Goal: Transaction & Acquisition: Purchase product/service

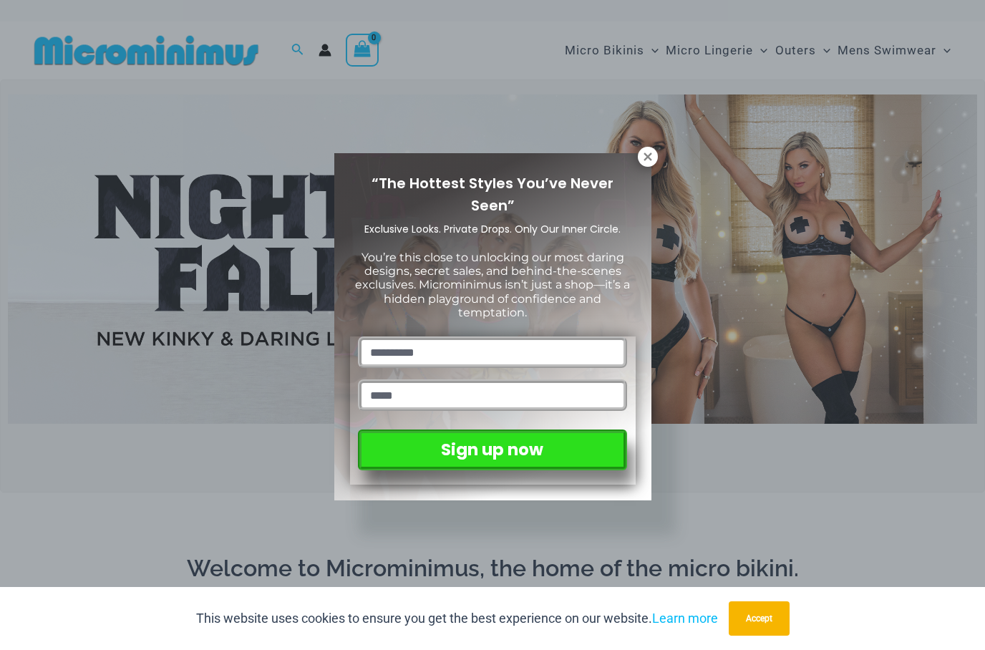
click at [653, 153] on icon at bounding box center [647, 156] width 13 height 13
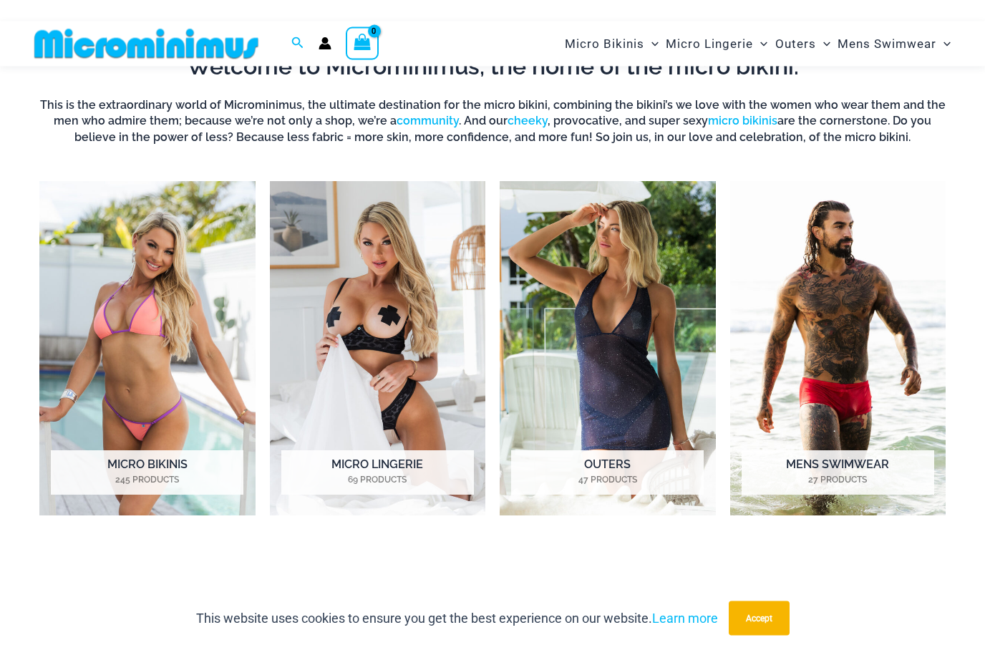
scroll to position [494, 0]
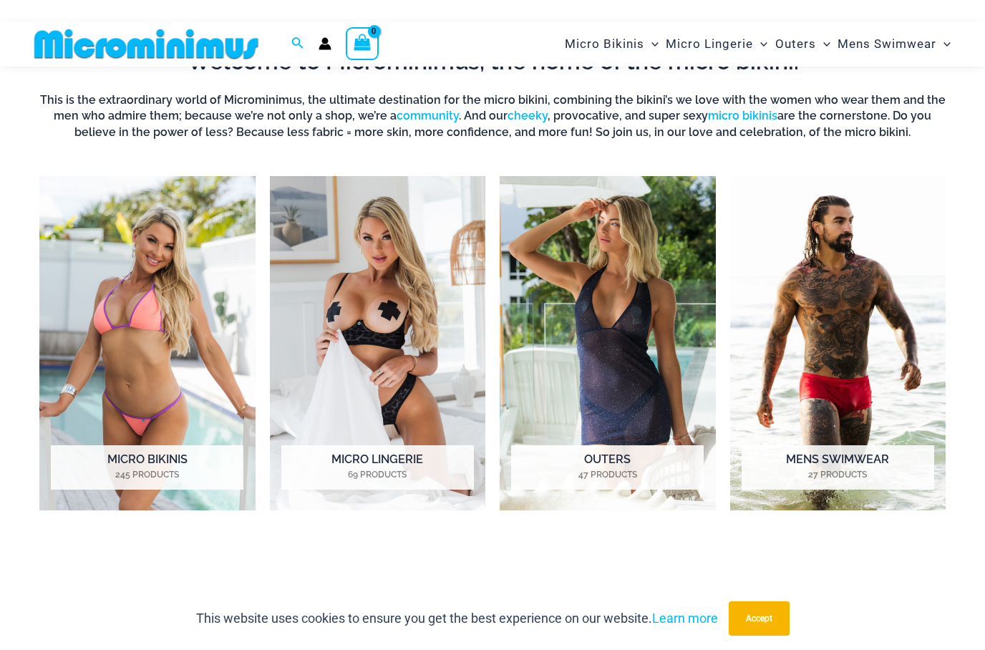
click at [889, 415] on img "Visit product category Mens Swimwear" at bounding box center [838, 343] width 216 height 334
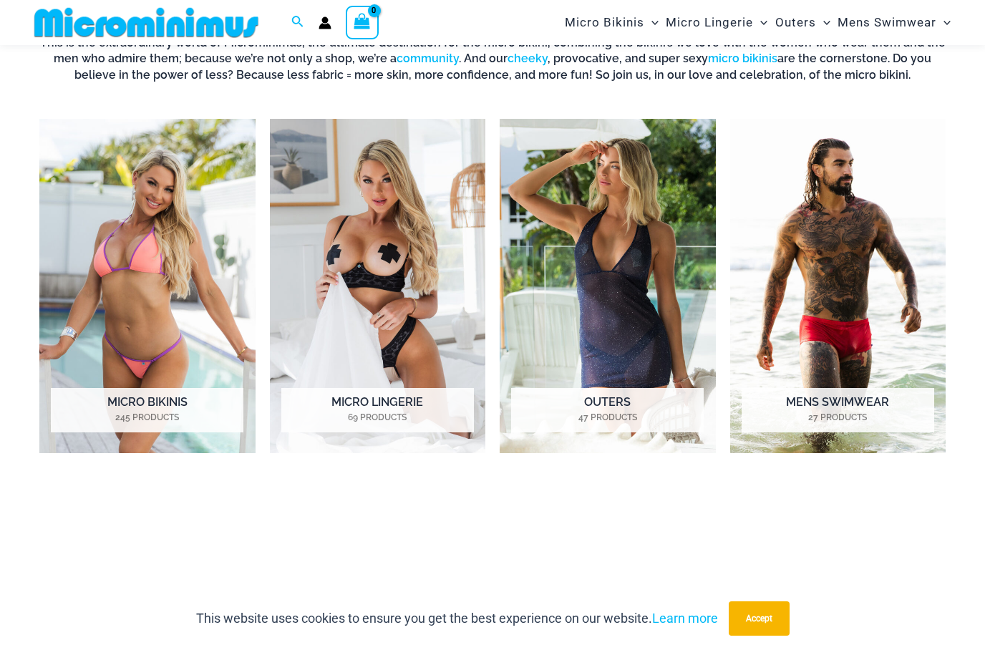
click at [175, 395] on h2 "Micro Bikinis 245 Products" at bounding box center [147, 410] width 193 height 44
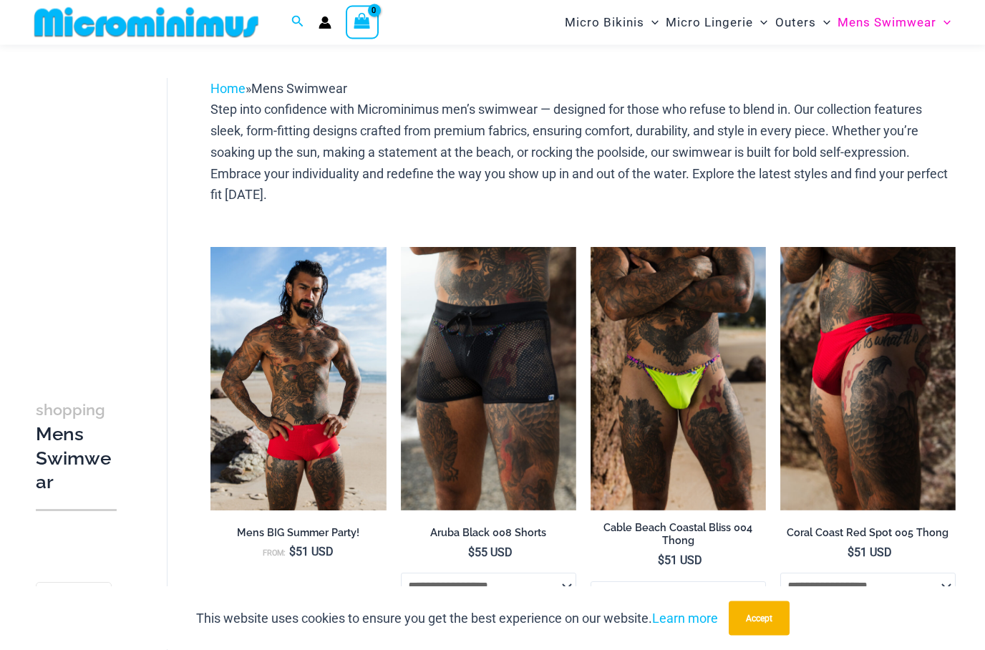
scroll to position [40, 0]
click at [210, 247] on img at bounding box center [210, 247] width 0 height 0
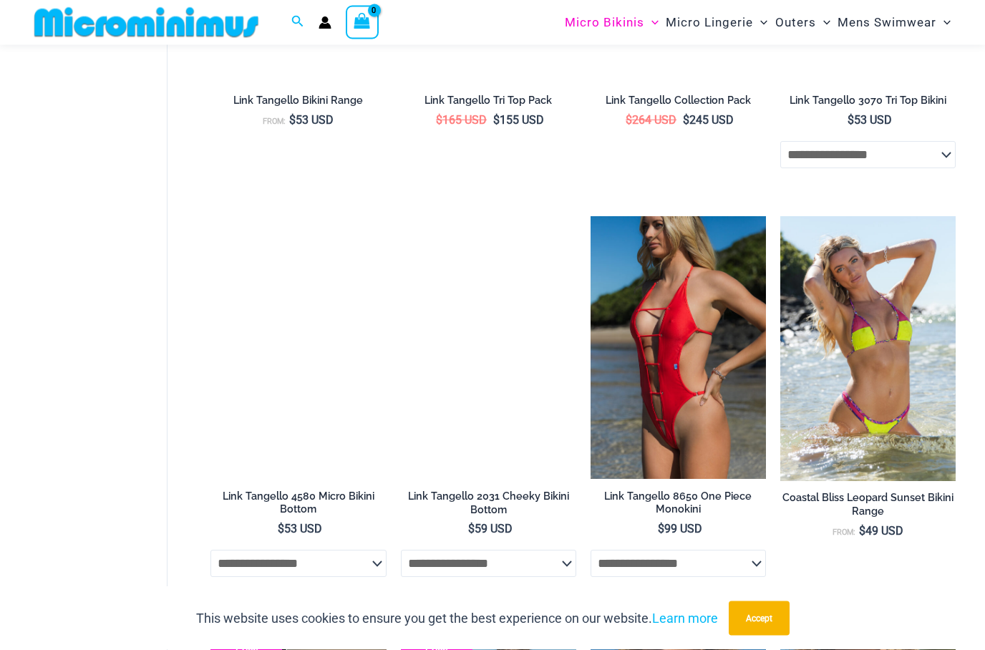
scroll to position [1481, 0]
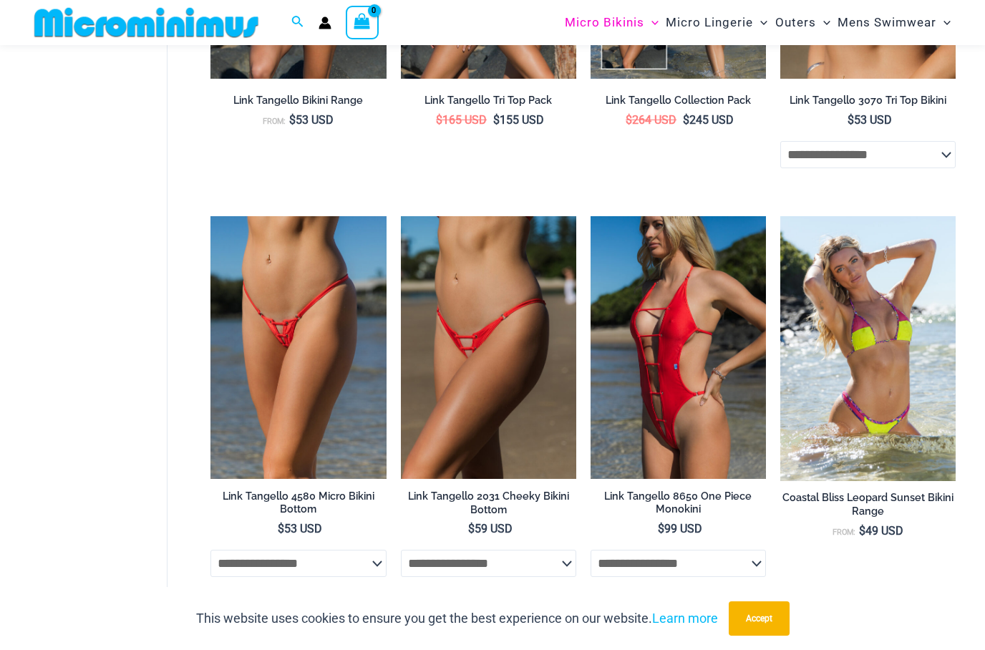
click at [591, 216] on img at bounding box center [591, 216] width 0 height 0
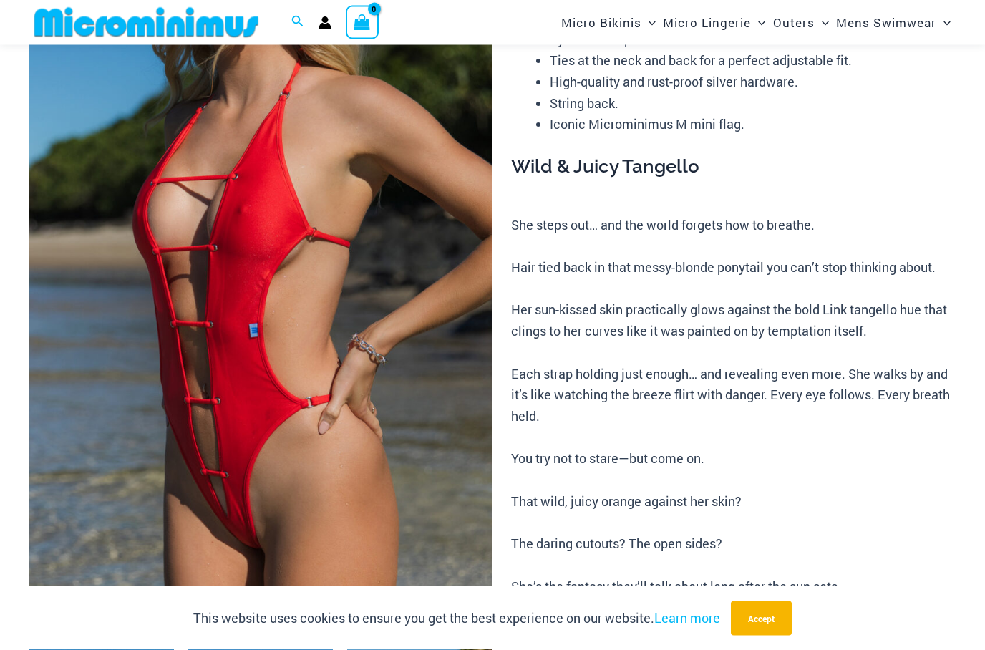
scroll to position [208, 0]
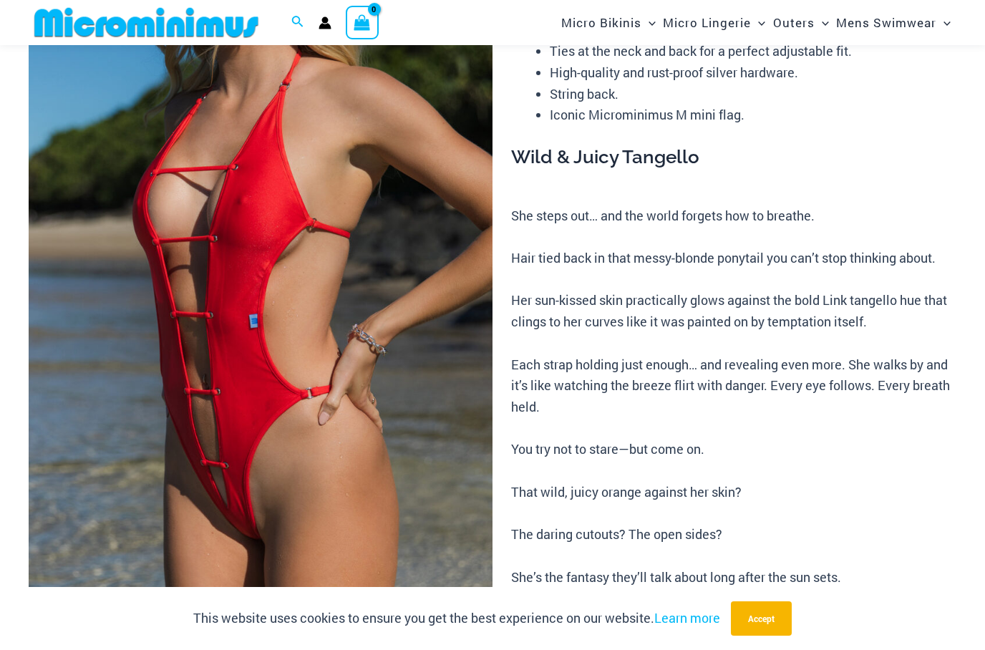
click at [404, 350] on img at bounding box center [261, 271] width 464 height 696
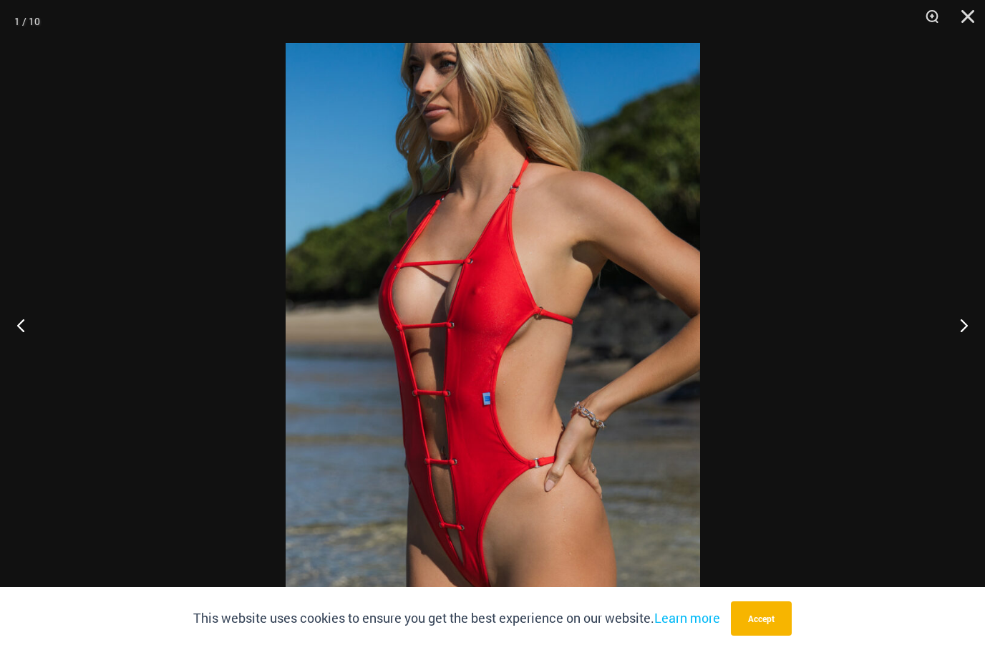
click at [961, 349] on button "Next" at bounding box center [958, 325] width 54 height 72
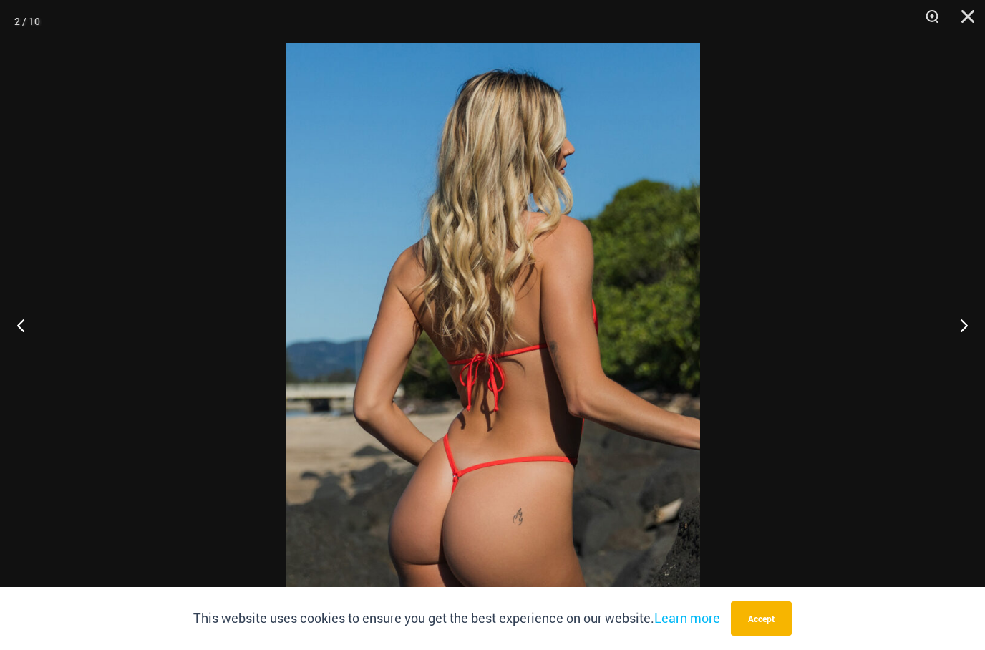
click at [957, 350] on button "Next" at bounding box center [958, 325] width 54 height 72
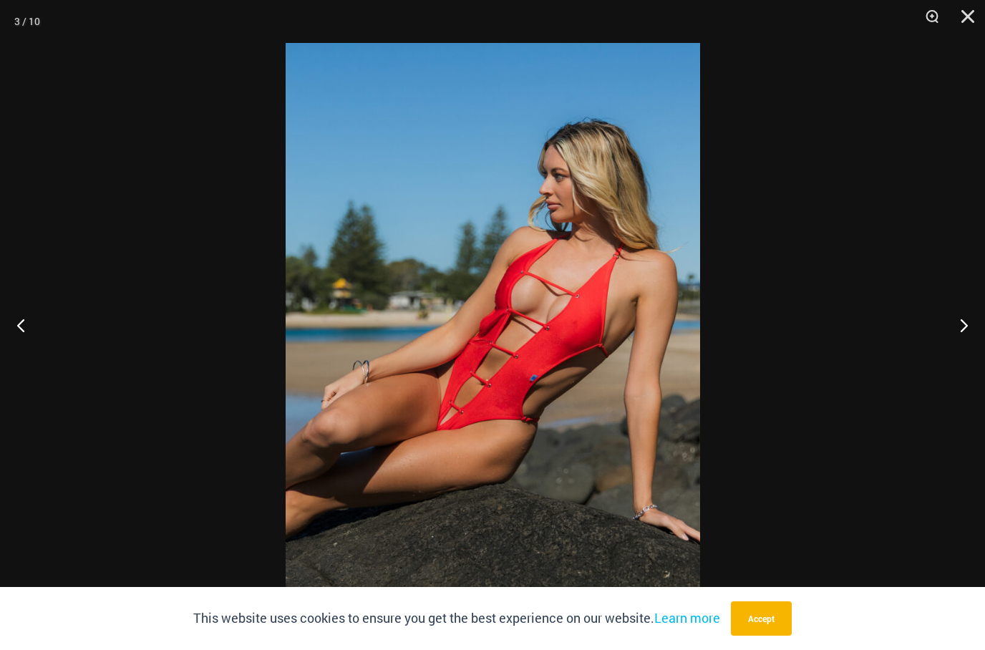
click at [957, 356] on button "Next" at bounding box center [958, 325] width 54 height 72
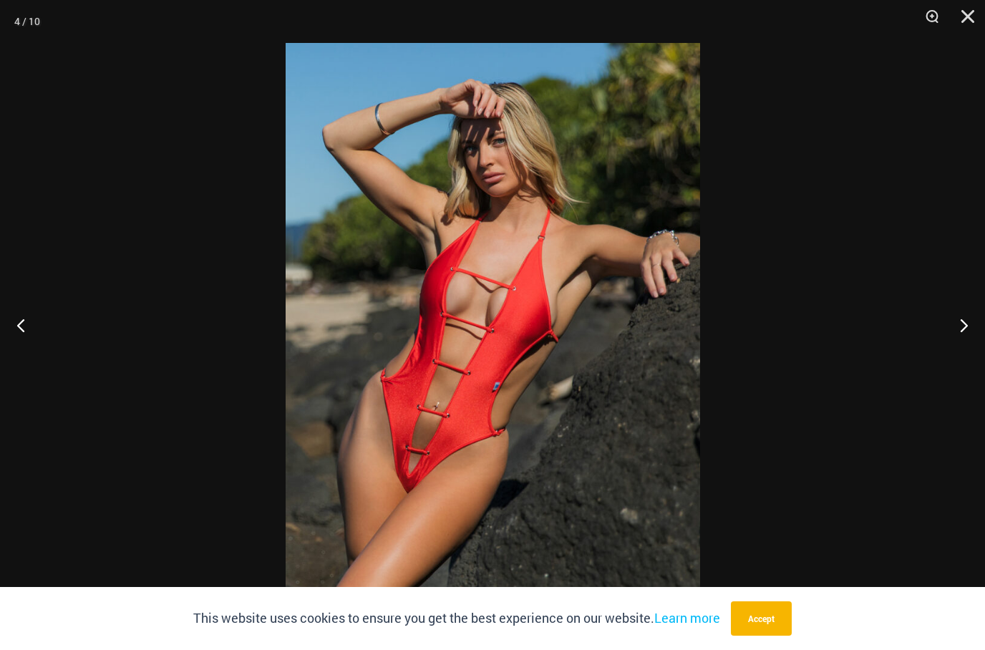
click at [984, 333] on button "Next" at bounding box center [958, 325] width 54 height 72
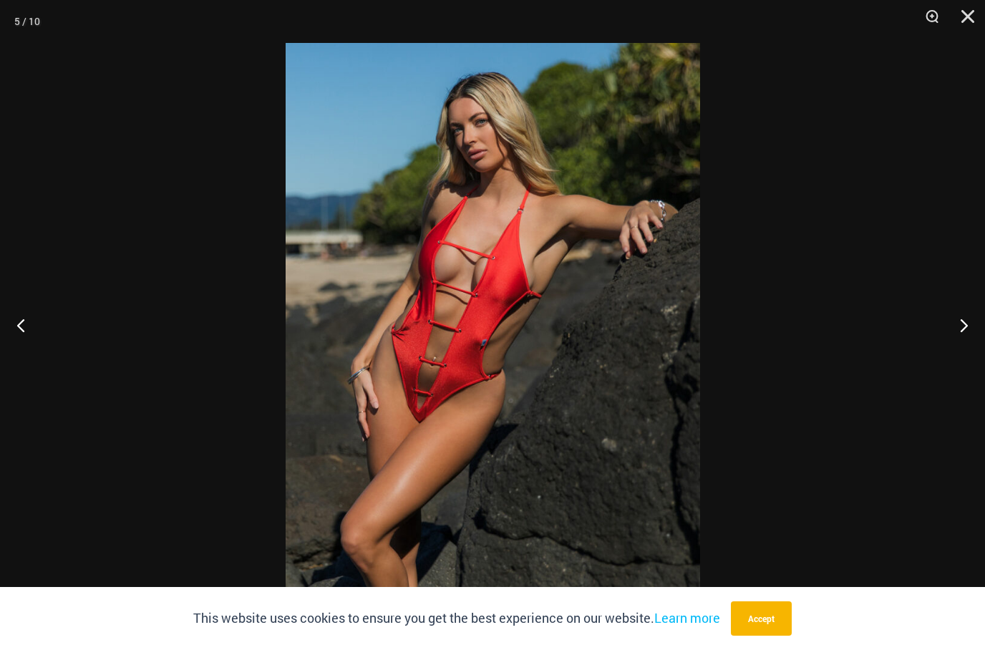
click at [964, 358] on button "Next" at bounding box center [958, 325] width 54 height 72
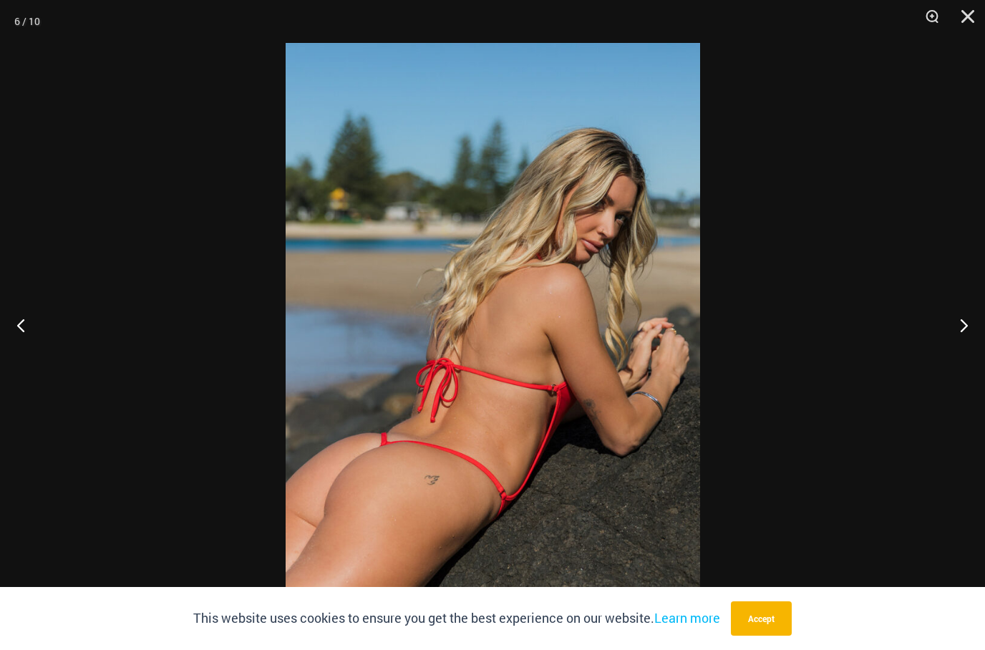
click at [961, 361] on button "Next" at bounding box center [958, 325] width 54 height 72
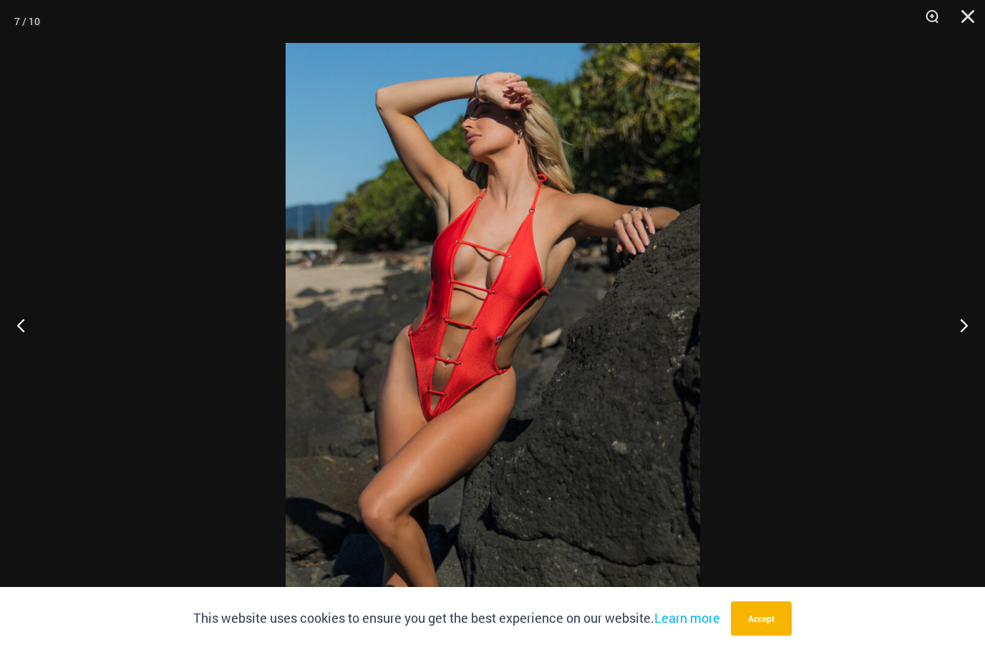
click at [968, 356] on button "Next" at bounding box center [958, 325] width 54 height 72
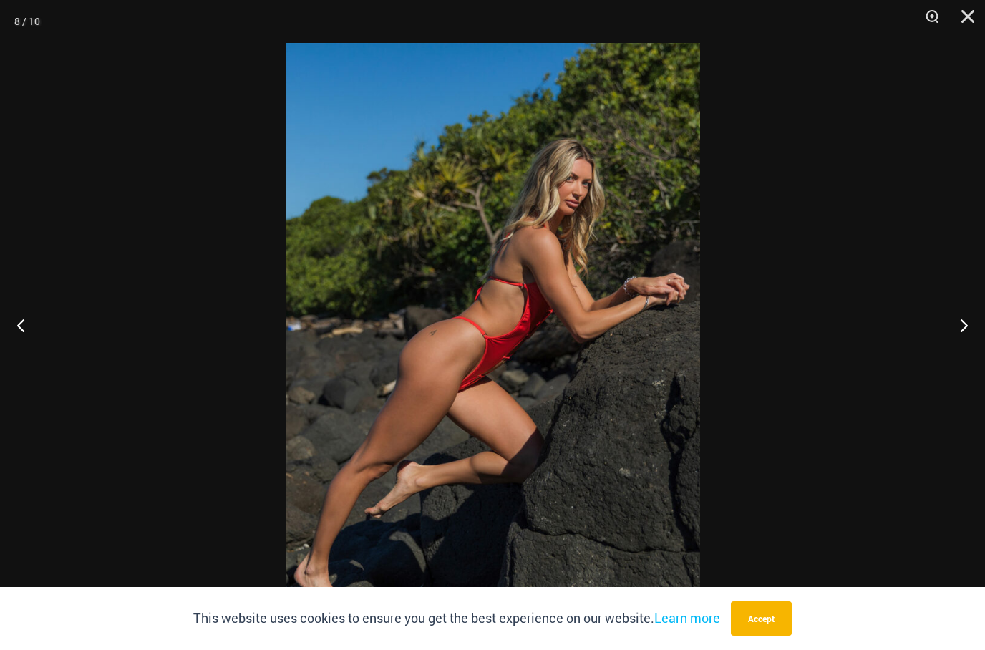
click at [961, 361] on button "Next" at bounding box center [958, 325] width 54 height 72
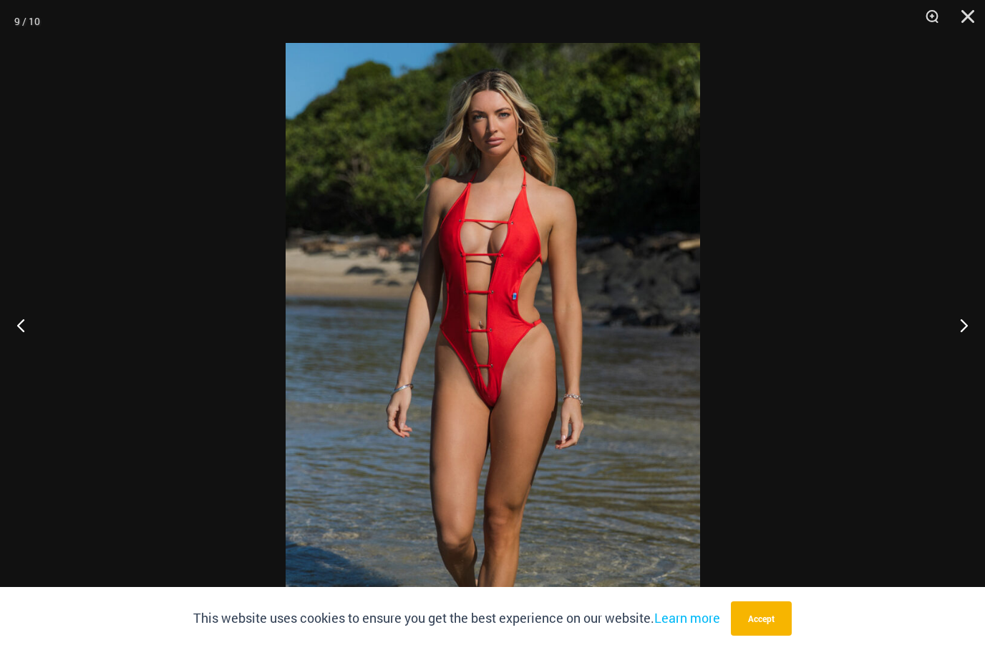
click at [980, 24] on button "Close" at bounding box center [963, 21] width 36 height 43
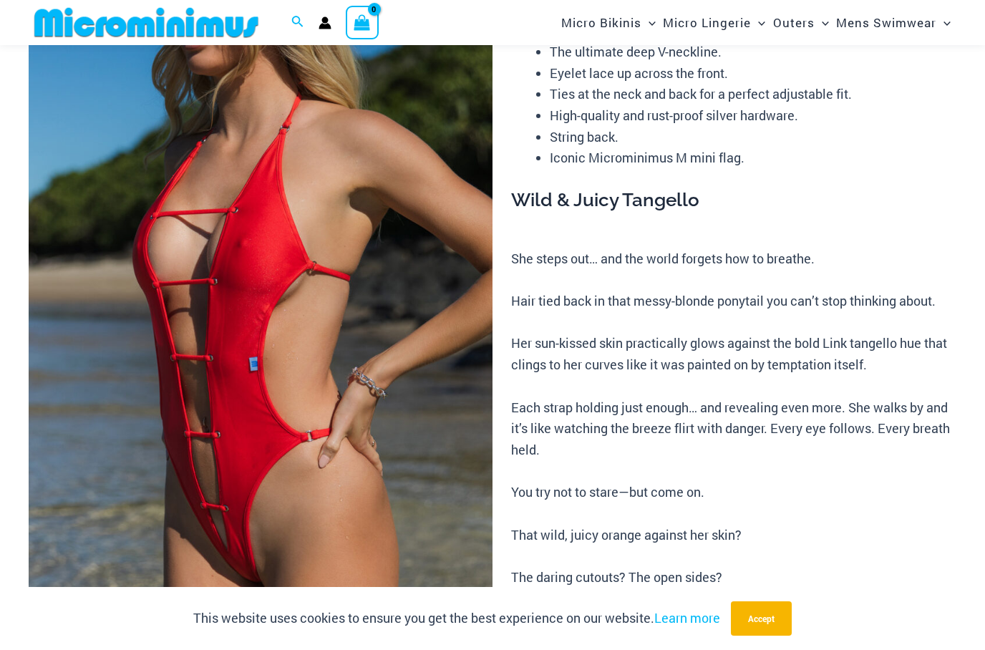
scroll to position [0, 0]
